Goal: Navigation & Orientation: Find specific page/section

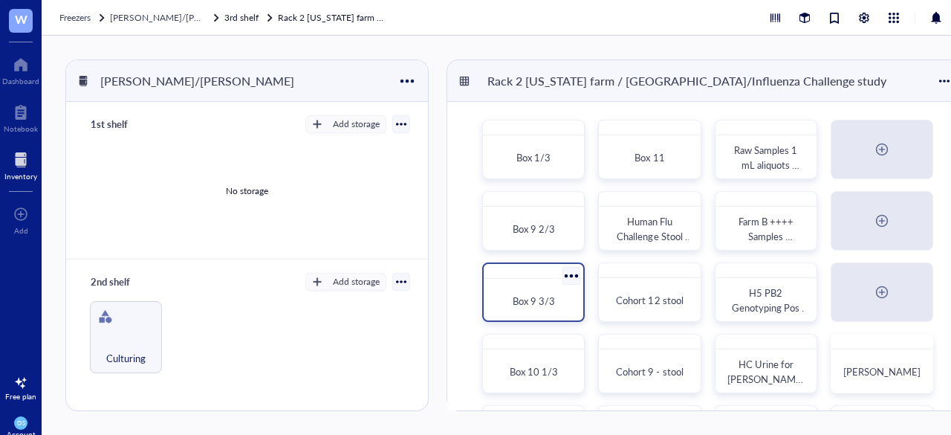
scroll to position [89, 0]
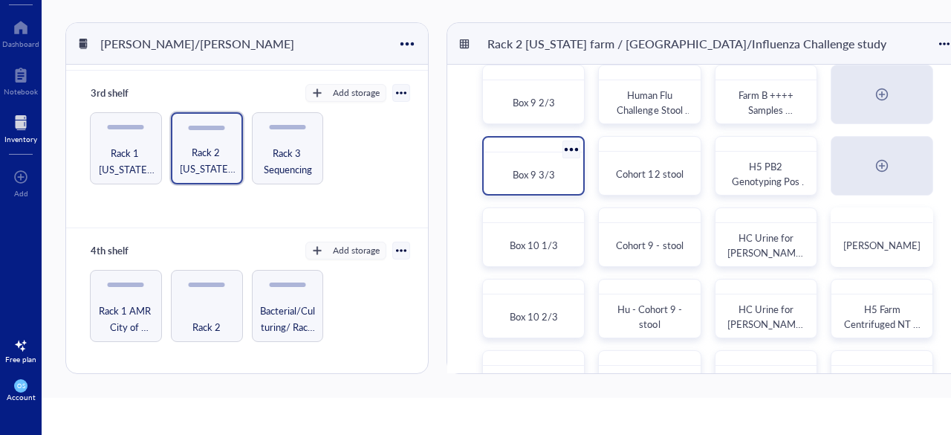
click at [522, 175] on span "Box 9 3/3" at bounding box center [534, 174] width 42 height 14
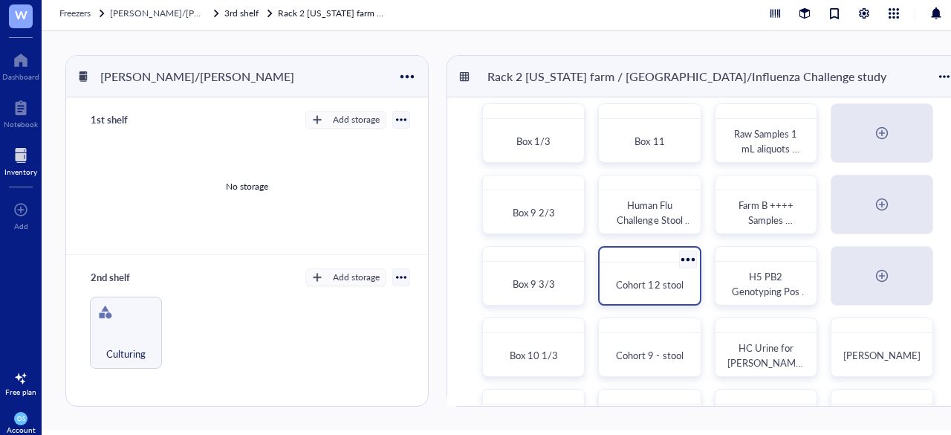
scroll to position [13, 0]
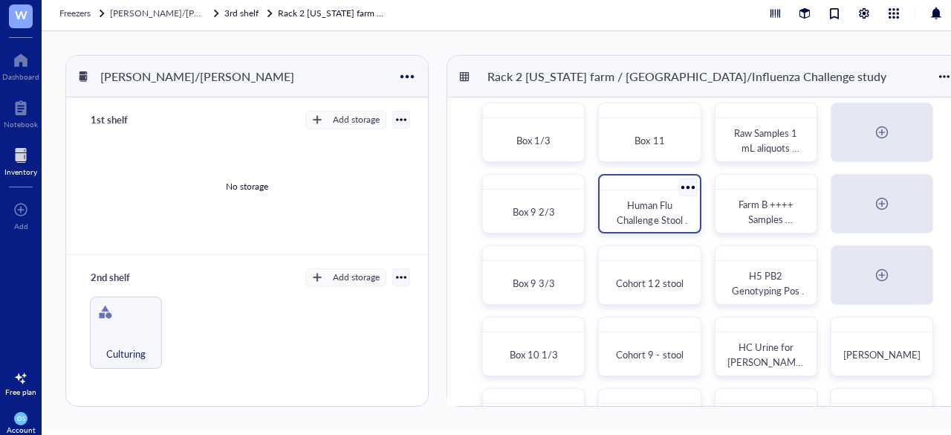
click at [647, 218] on span "Human Flu Challenge Stool Sample for [PERSON_NAME] Lab" at bounding box center [652, 235] width 80 height 74
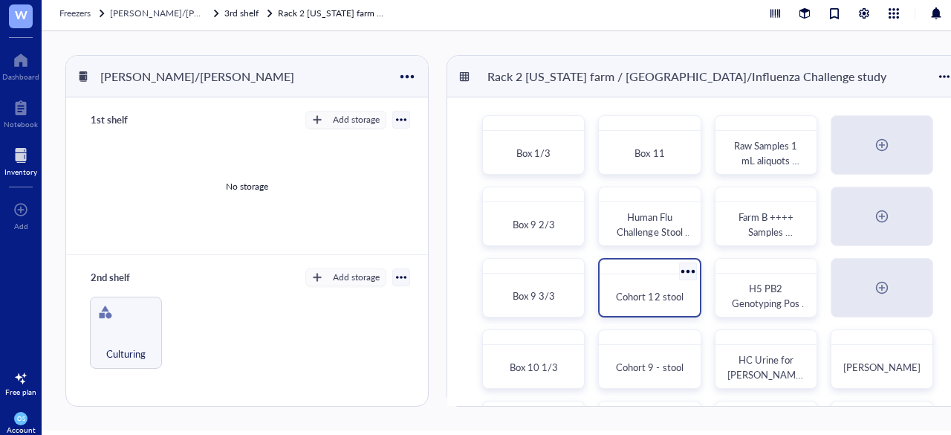
click at [632, 281] on div "Cohort 12 stool" at bounding box center [650, 296] width 88 height 33
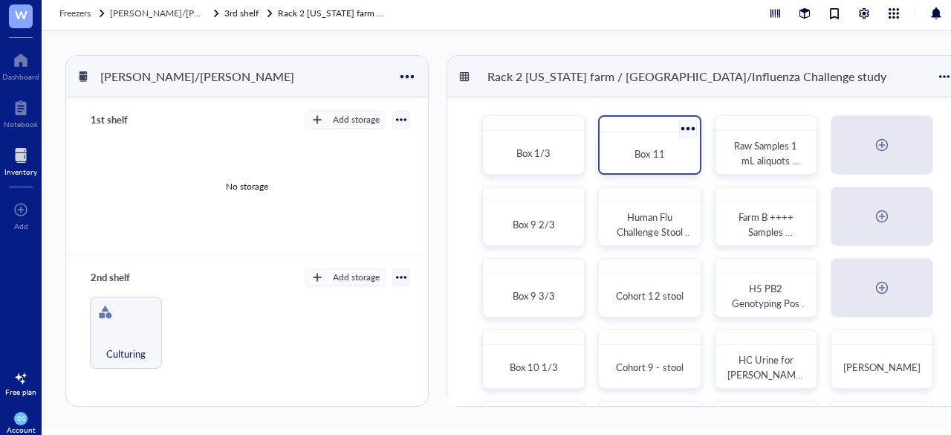
click at [626, 147] on div "Box 11" at bounding box center [650, 153] width 76 height 15
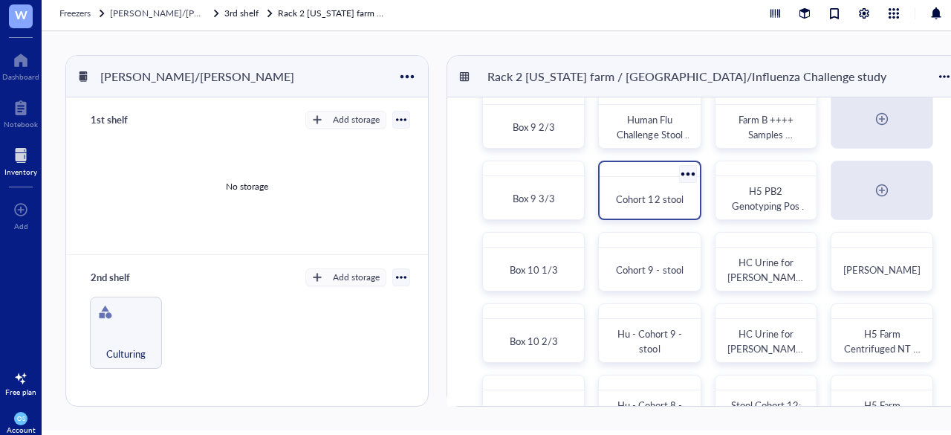
scroll to position [99, 0]
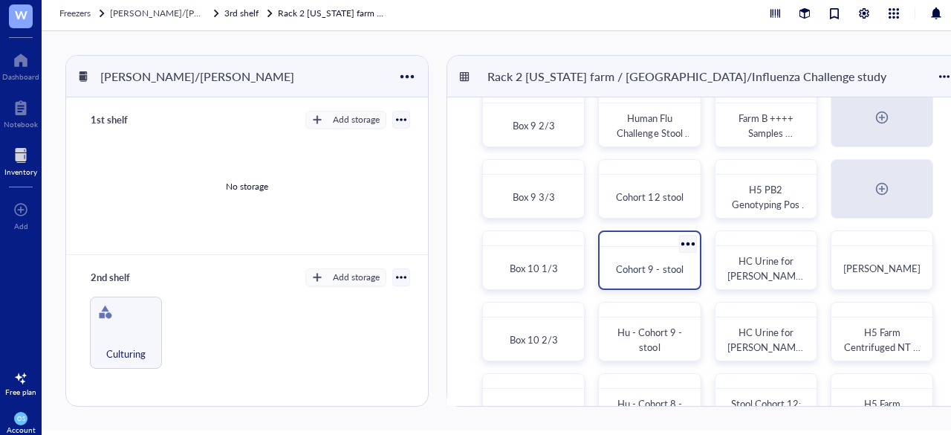
click at [630, 273] on span "Cohort 9 - stool" at bounding box center [649, 269] width 67 height 14
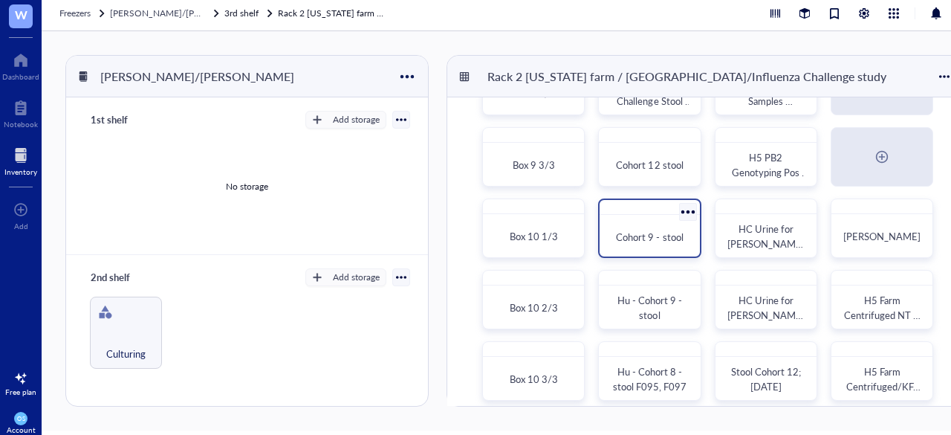
scroll to position [132, 0]
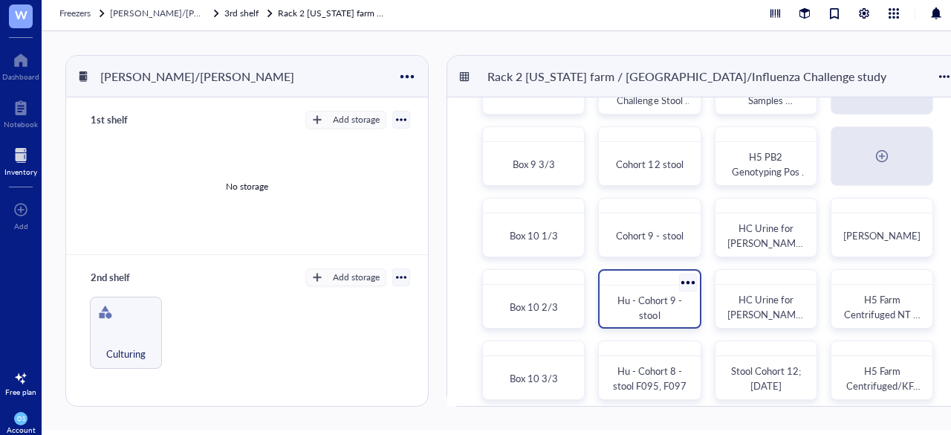
click at [632, 306] on div "Hu - Cohort 9 - stool" at bounding box center [650, 308] width 76 height 30
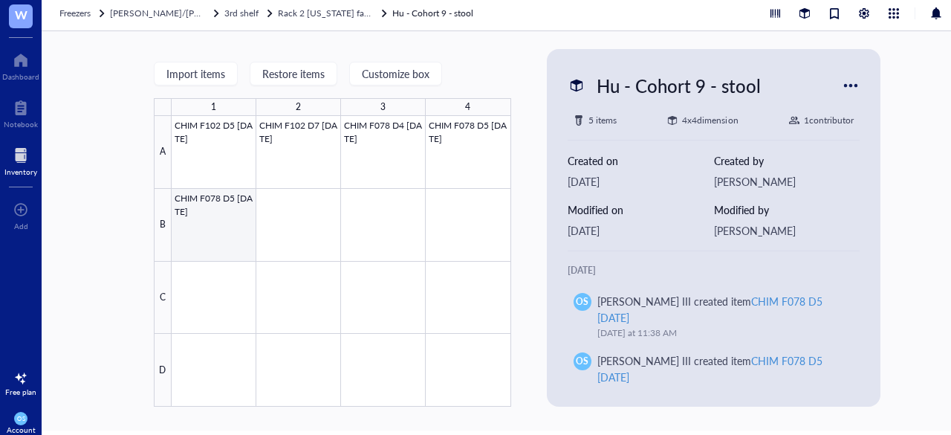
click at [220, 236] on div at bounding box center [342, 261] width 340 height 291
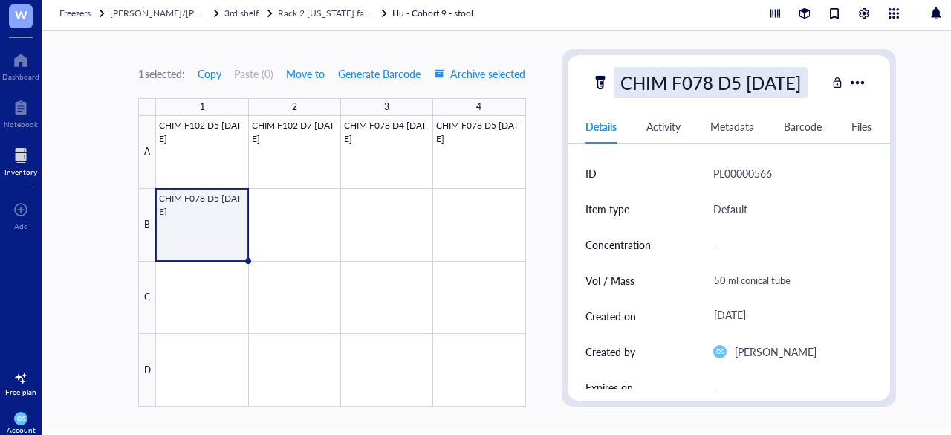
click at [734, 89] on div "CHIM F078 D5 [DATE]" at bounding box center [711, 82] width 194 height 31
click at [734, 86] on input "CHIM F078 D5 [DATE]" at bounding box center [720, 83] width 211 height 30
type input "CHIM F078 D8 [DATE]"
click at [541, 154] on div "1 selected: Copy Paste ( 0 ) Move to Generate Barcode Archive selected 1 2 3 4 …" at bounding box center [517, 230] width 951 height 399
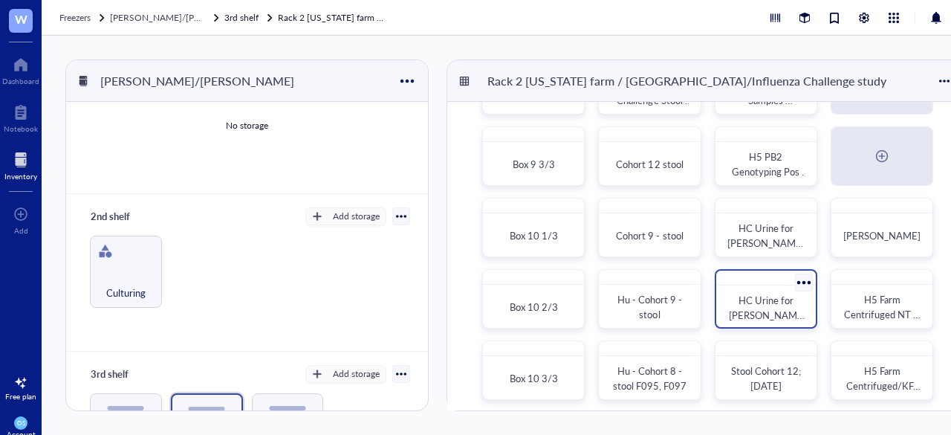
scroll to position [143, 0]
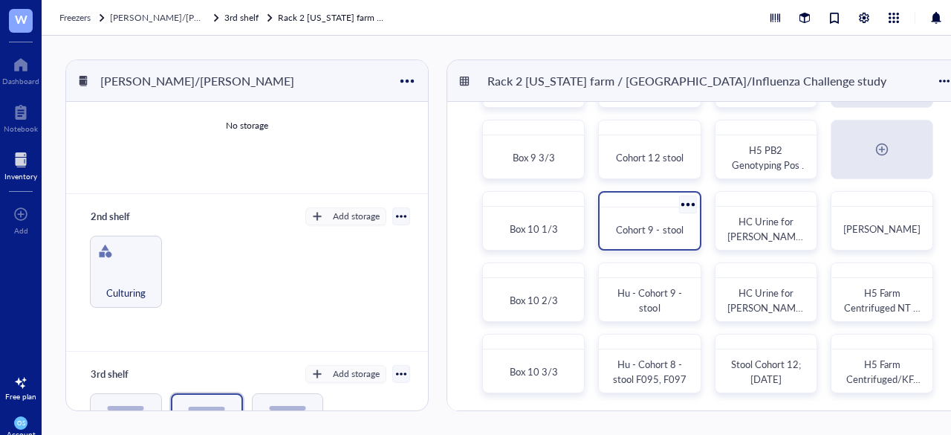
click at [638, 243] on div "Cohort 9 - stool" at bounding box center [650, 229] width 88 height 33
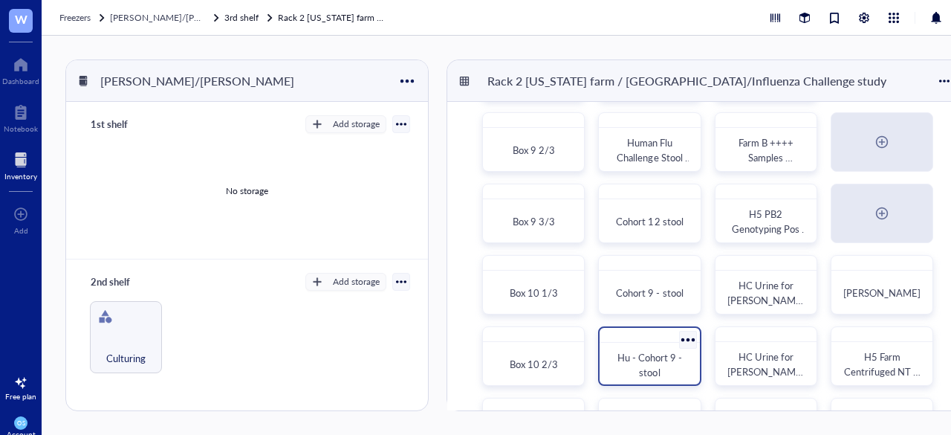
scroll to position [143, 0]
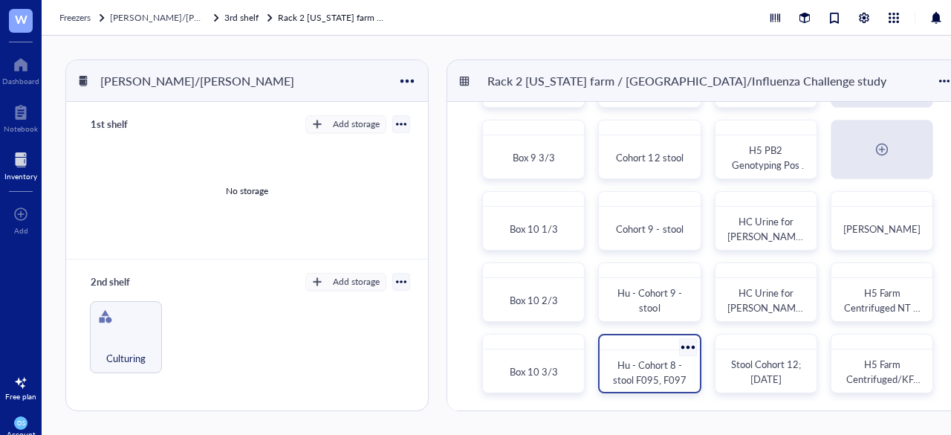
click at [632, 350] on div "Hu - Cohort 8 - stool F095, F097" at bounding box center [649, 363] width 103 height 59
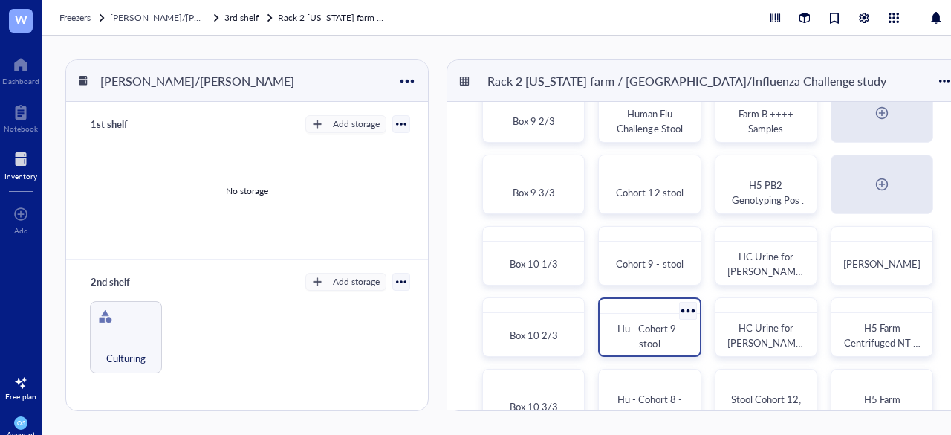
scroll to position [143, 0]
